Goal: Task Accomplishment & Management: Manage account settings

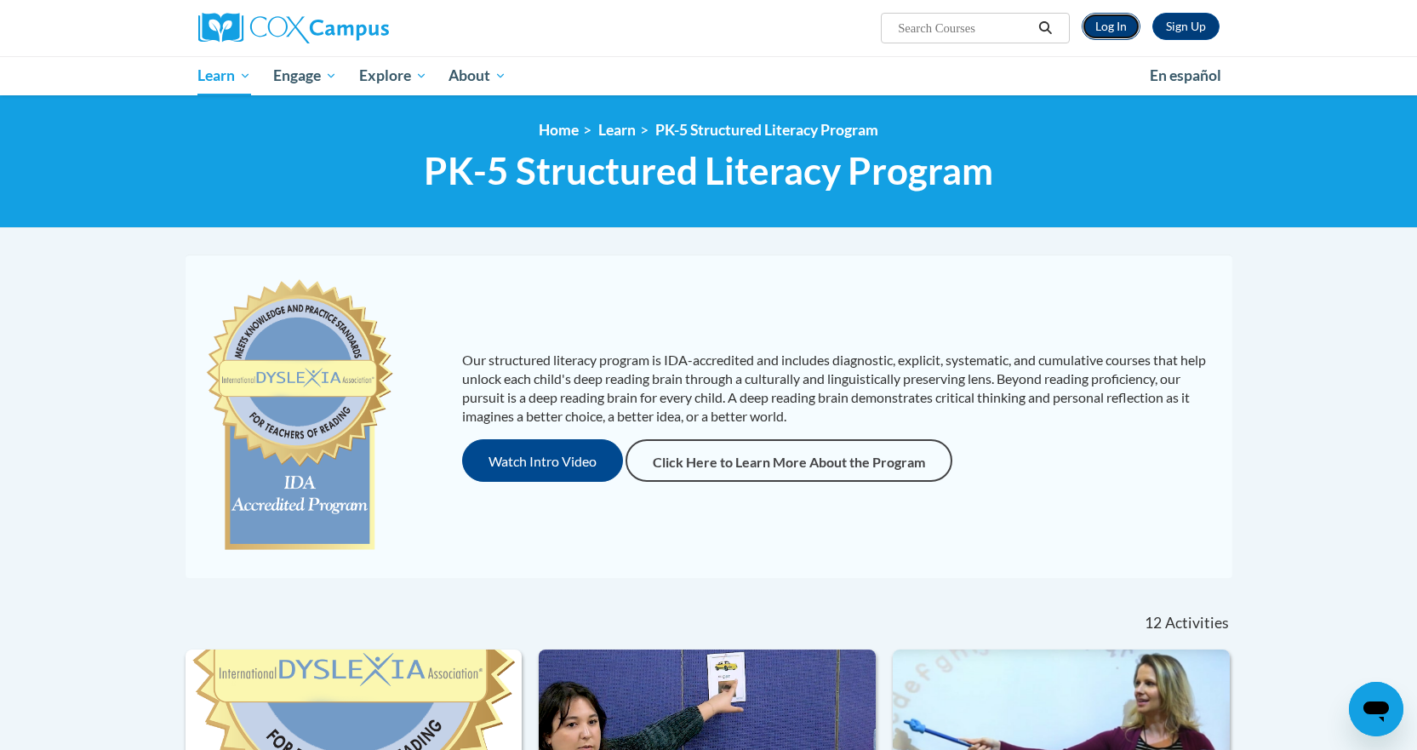
click at [1115, 27] on link "Log In" at bounding box center [1111, 26] width 59 height 27
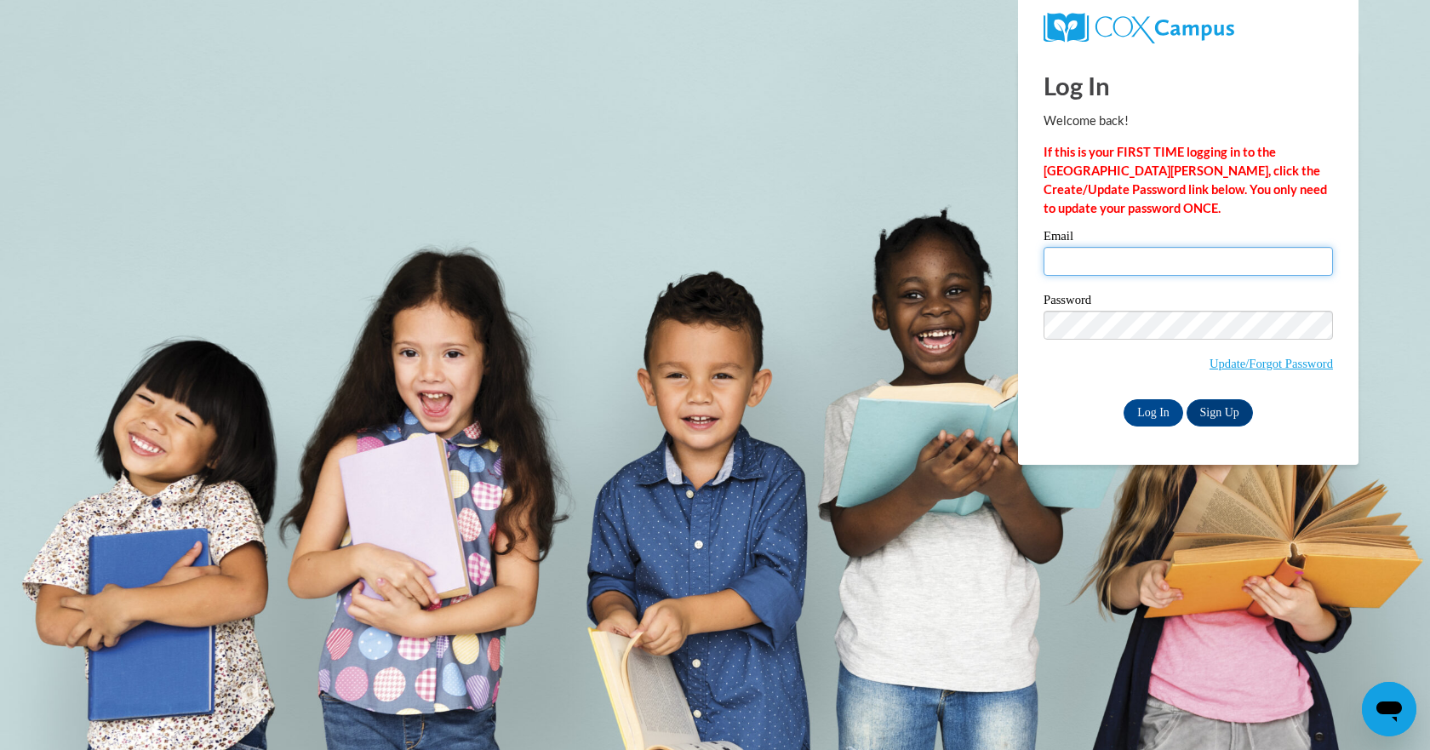
click at [1065, 257] on input "Email" at bounding box center [1187, 261] width 289 height 29
click at [1069, 260] on input "Email" at bounding box center [1187, 261] width 289 height 29
type input "[PERSON_NAME][EMAIL_ADDRESS][DOMAIN_NAME]"
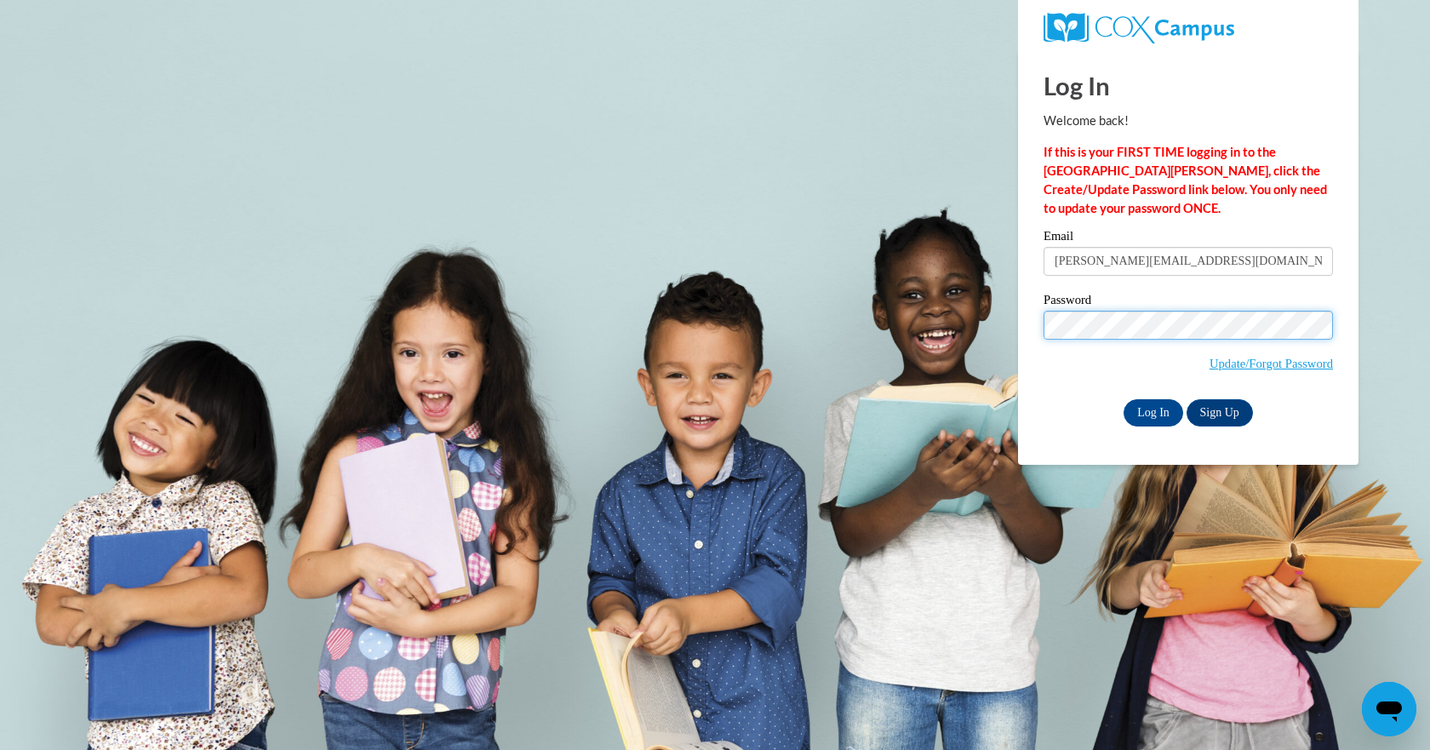
click at [1123, 399] on input "Log In" at bounding box center [1153, 412] width 60 height 27
